Goal: Check status: Check status

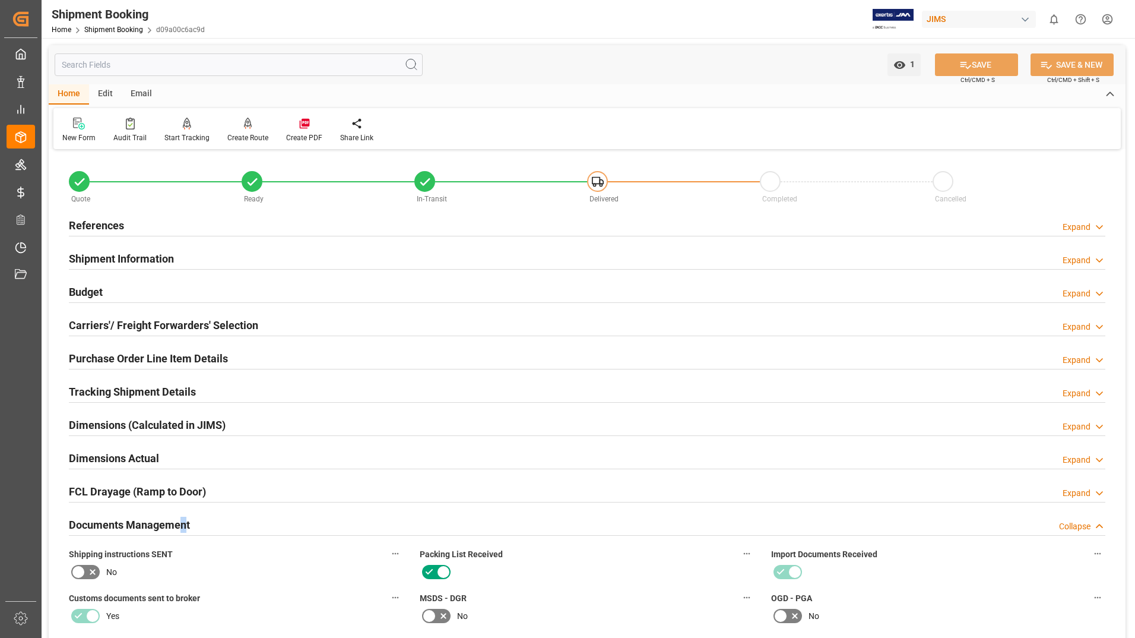
scroll to position [416, 0]
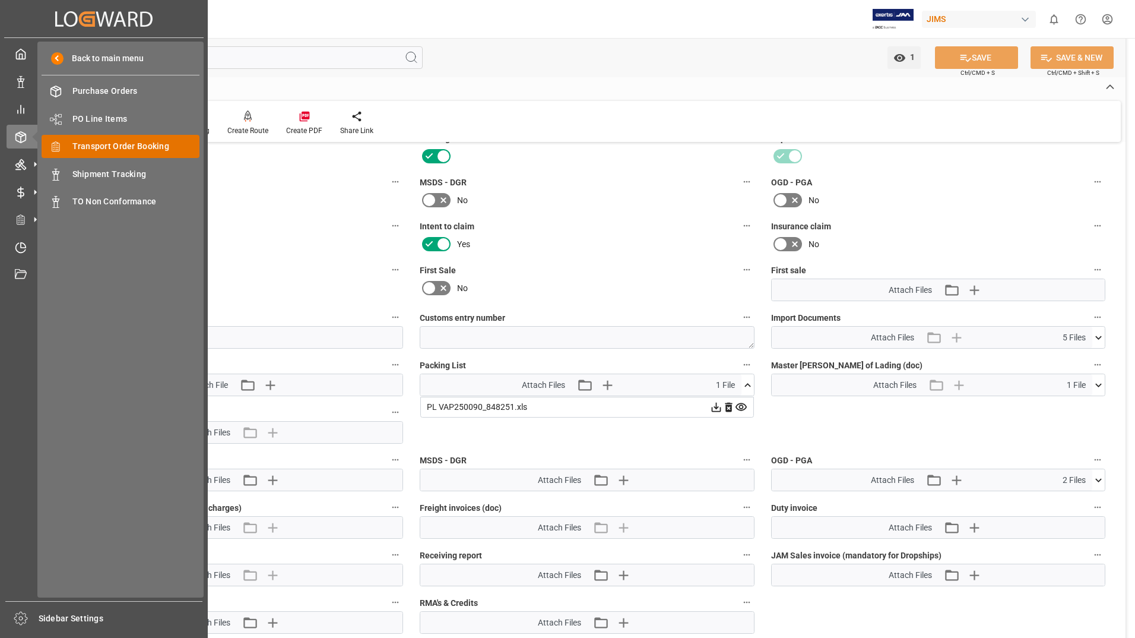
click at [123, 144] on span "Transport Order Booking" at bounding box center [136, 146] width 128 height 12
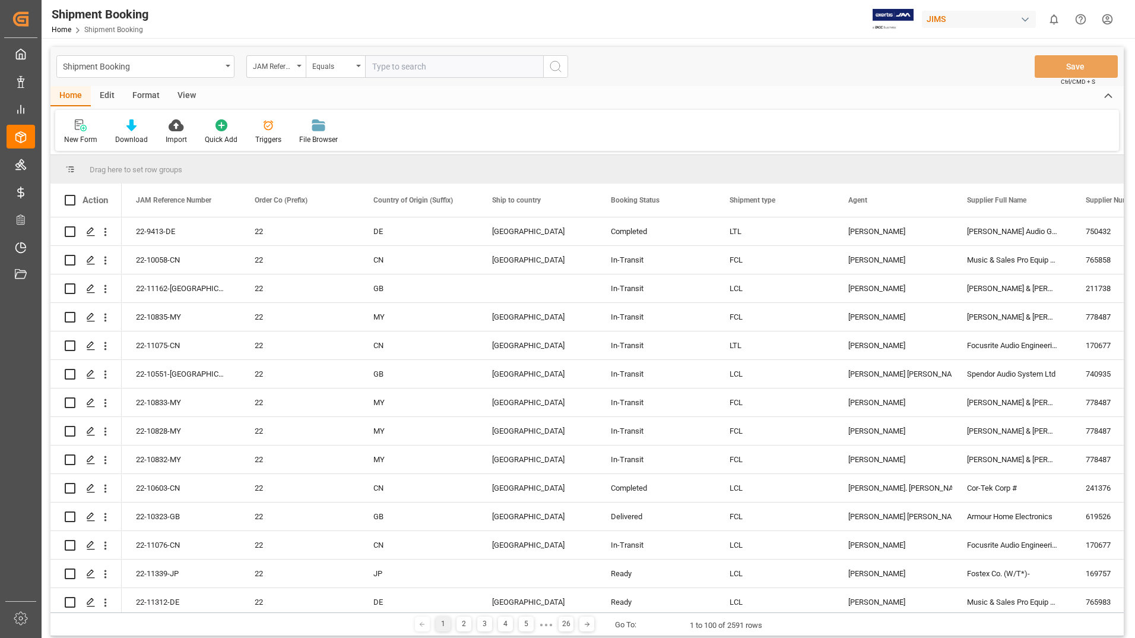
click at [400, 65] on input "text" at bounding box center [454, 66] width 178 height 23
type input "22-10950-gb"
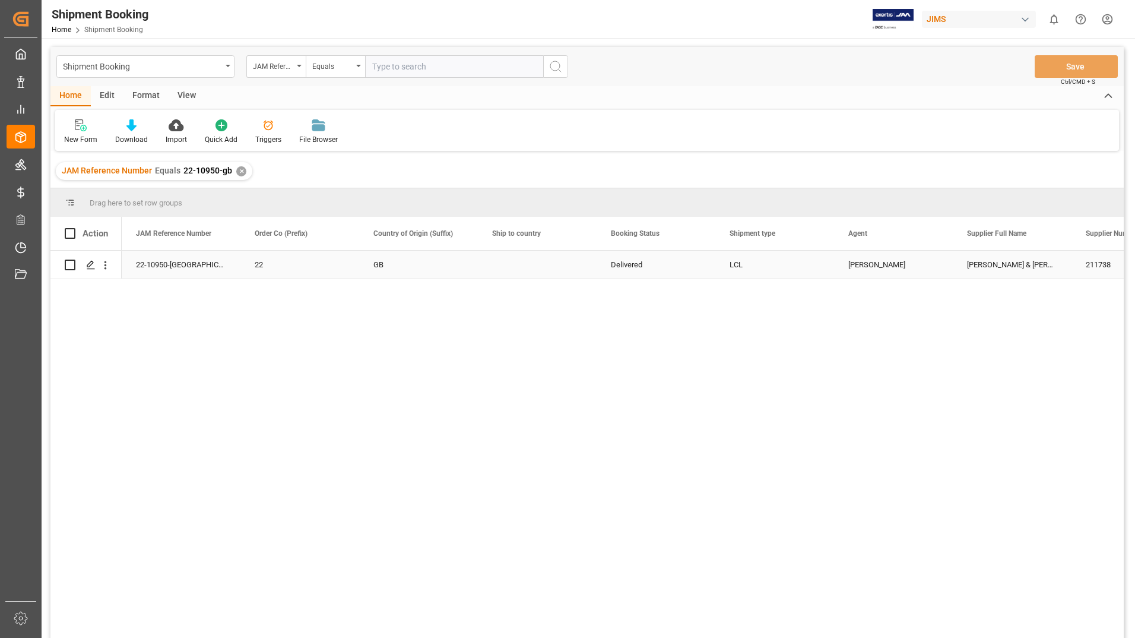
click at [69, 265] on input "Press Space to toggle row selection (unchecked)" at bounding box center [70, 265] width 11 height 11
checkbox input "true"
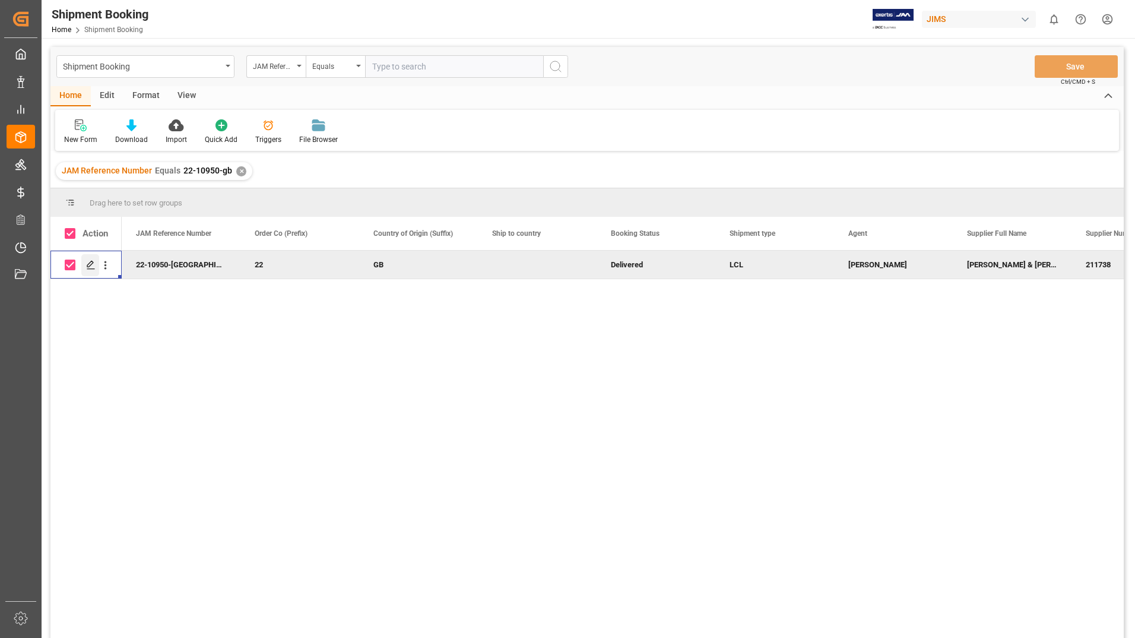
click at [88, 267] on polygon "Press SPACE to deselect this row." at bounding box center [90, 264] width 6 height 6
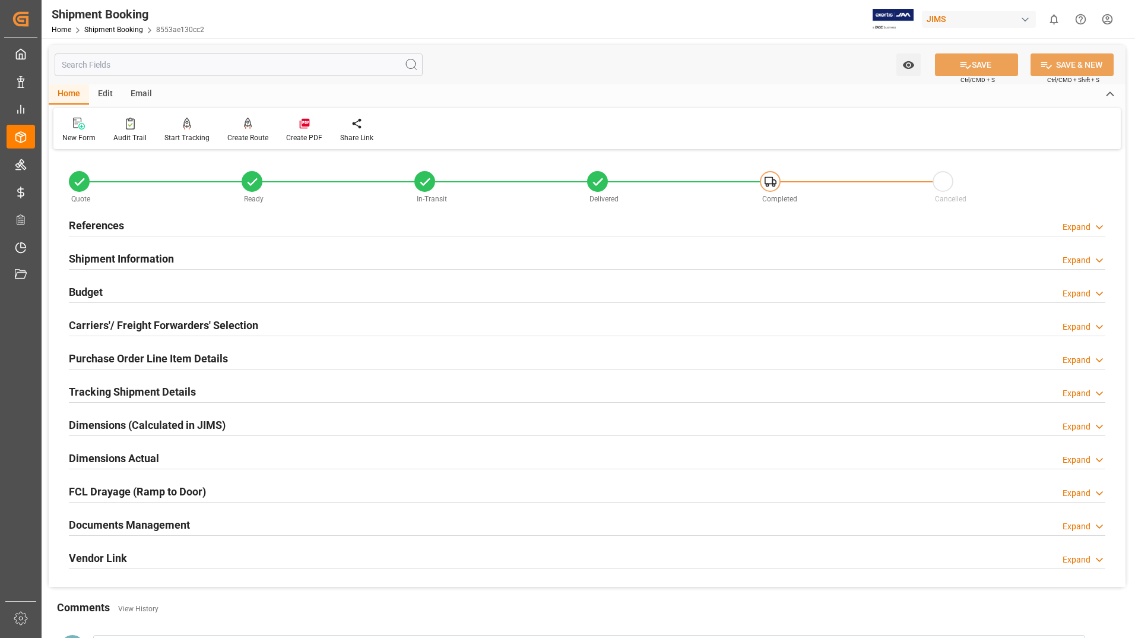
click at [125, 524] on h2 "Documents Management" at bounding box center [129, 525] width 121 height 16
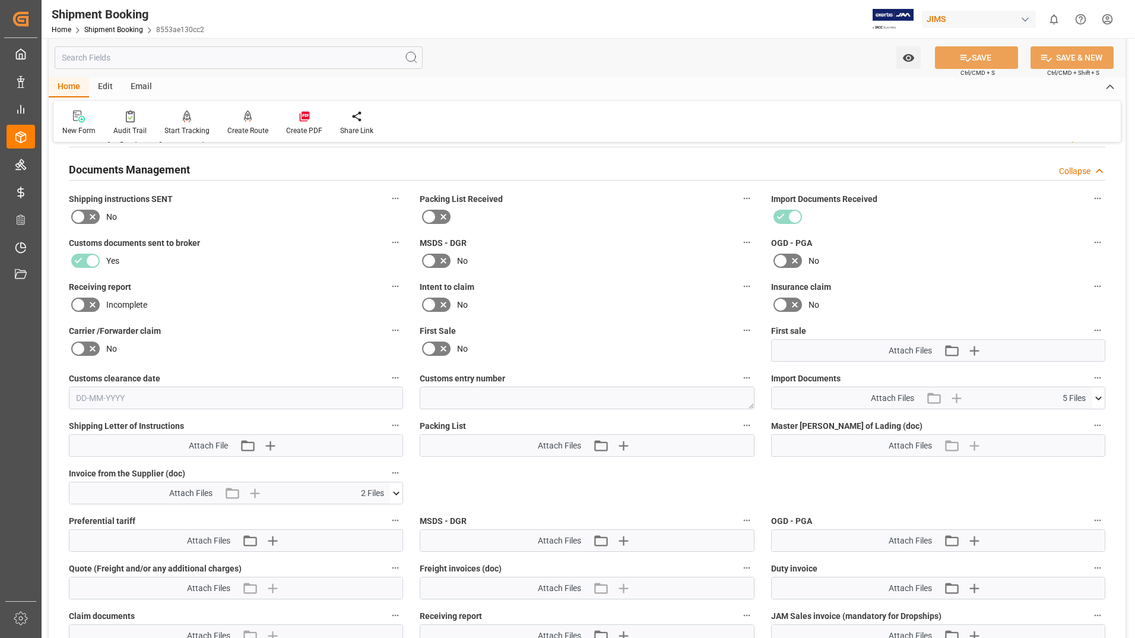
scroll to position [356, 0]
click at [393, 490] on icon at bounding box center [396, 492] width 12 height 12
click at [385, 512] on icon at bounding box center [389, 514] width 11 height 8
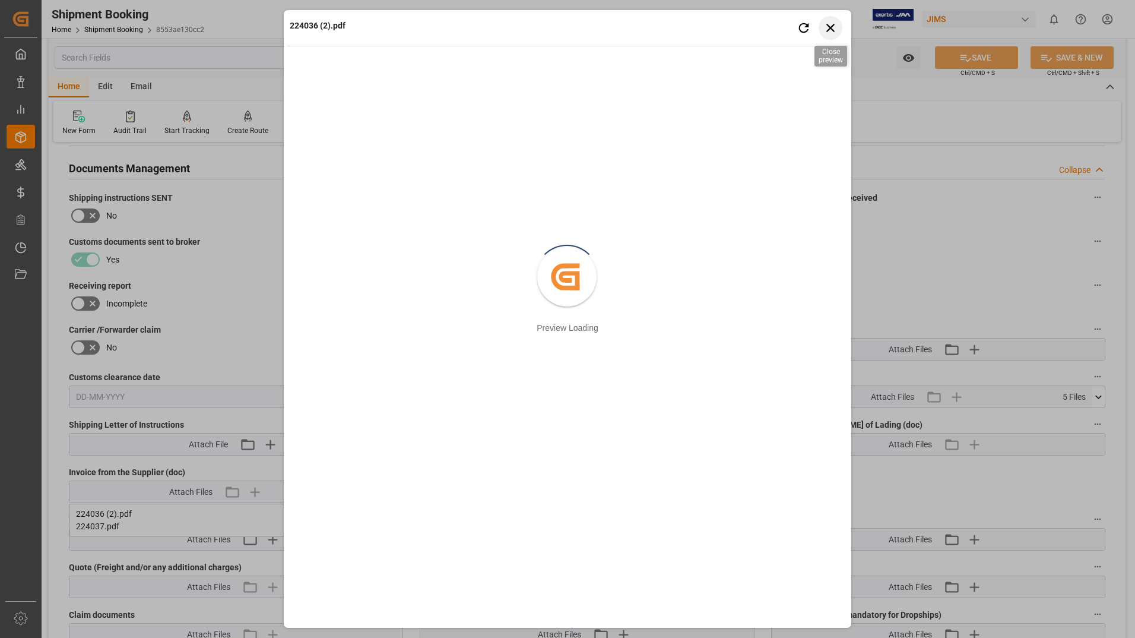
click at [830, 23] on icon "button" at bounding box center [831, 27] width 15 height 15
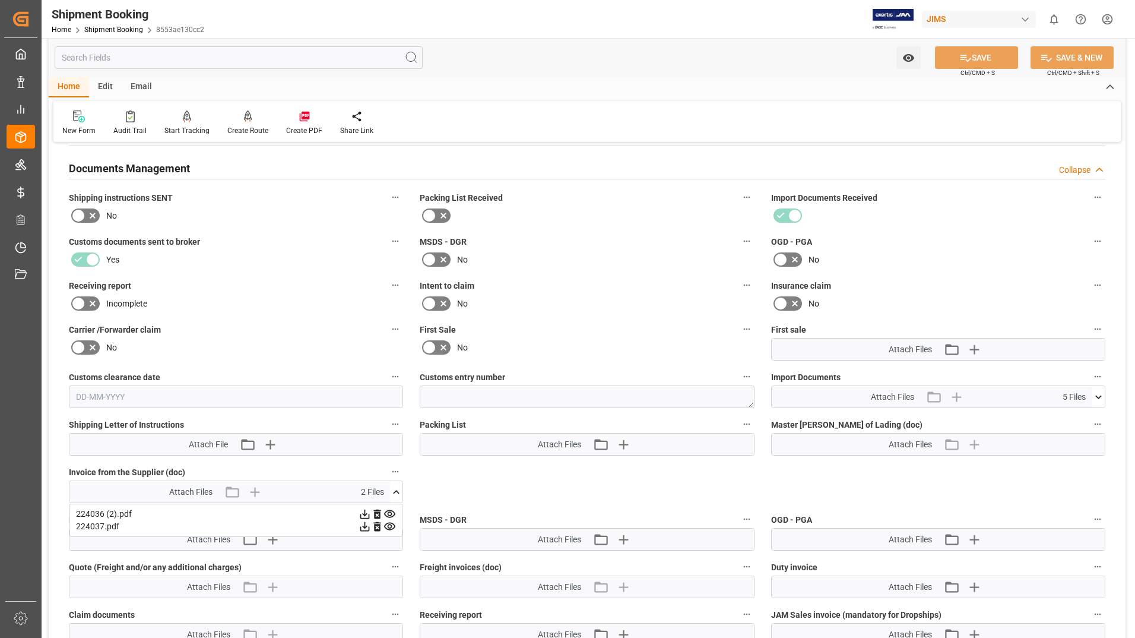
click at [362, 526] on icon at bounding box center [365, 526] width 12 height 12
click at [365, 525] on icon at bounding box center [365, 527] width 10 height 10
